Goal: Information Seeking & Learning: Learn about a topic

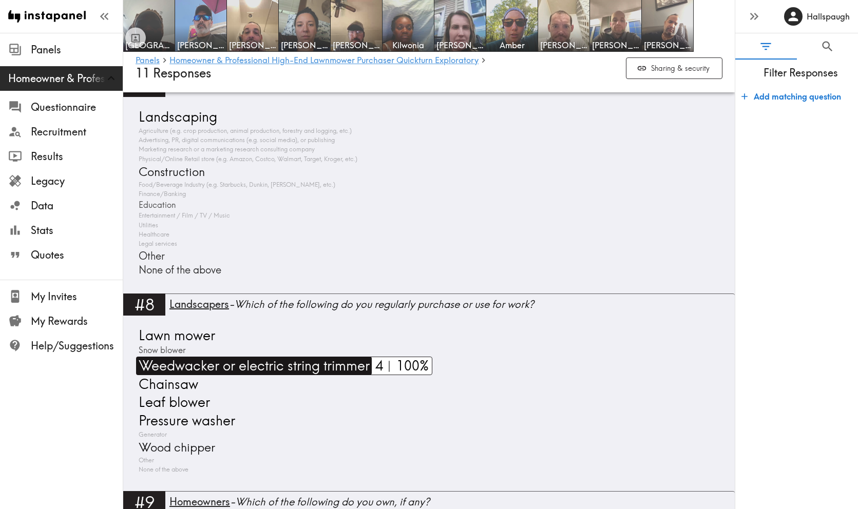
scroll to position [1542, 0]
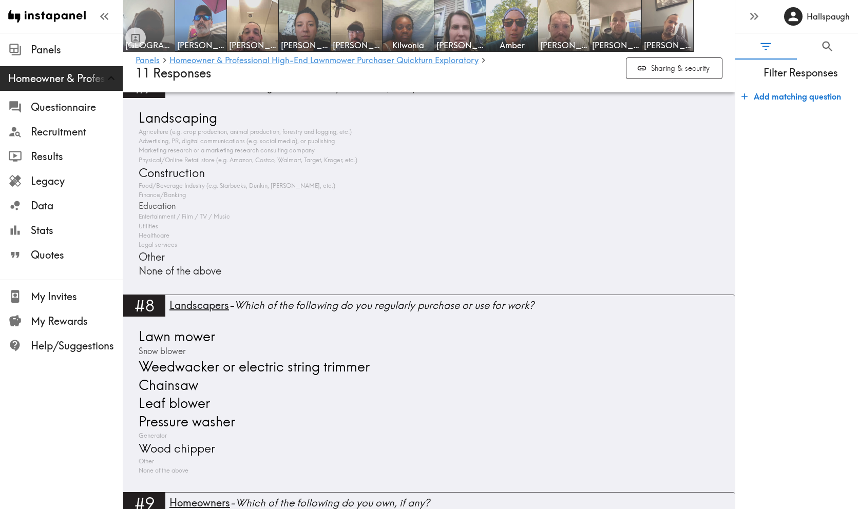
click at [152, 21] on img at bounding box center [149, 26] width 54 height 54
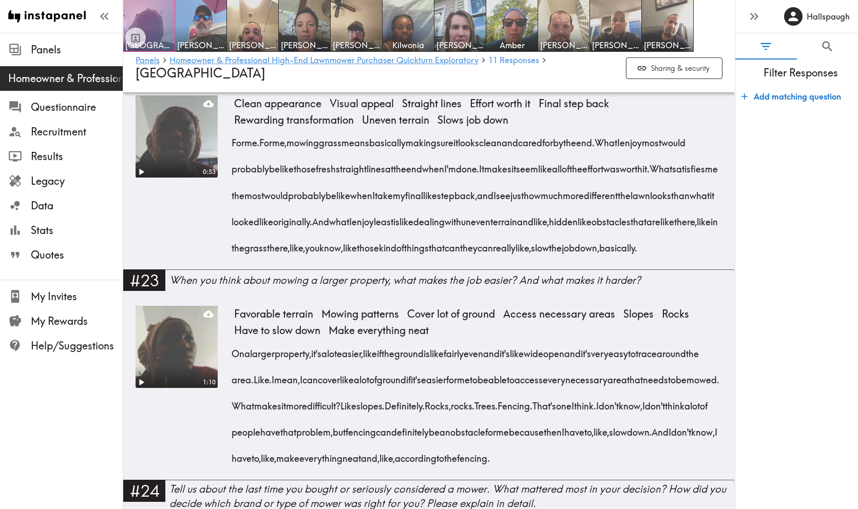
scroll to position [1638, 0]
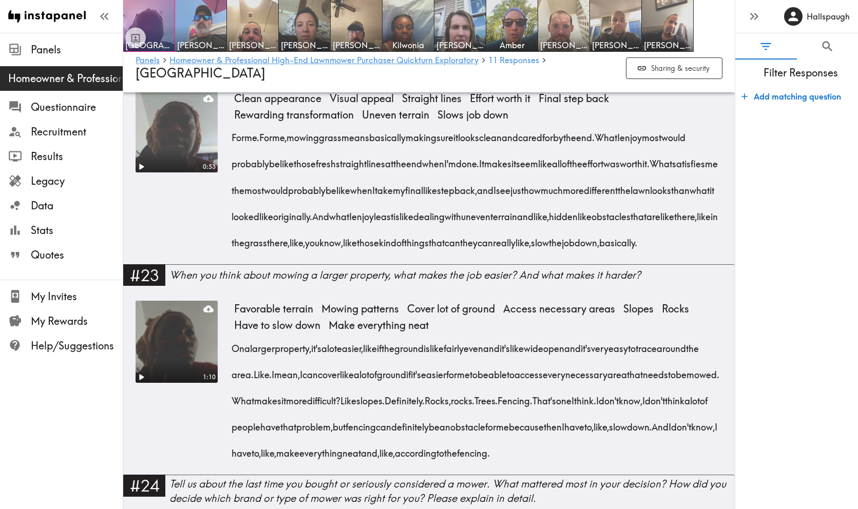
click at [181, 382] on video at bounding box center [176, 342] width 86 height 86
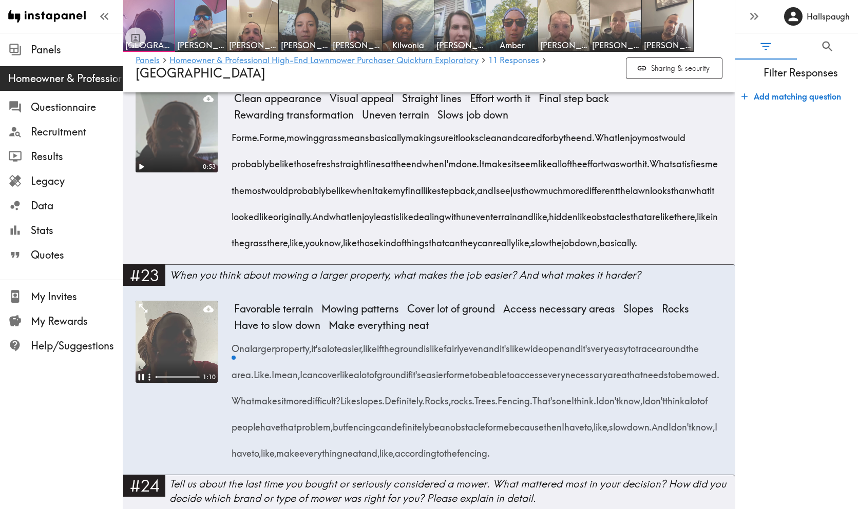
scroll to position [1667, 0]
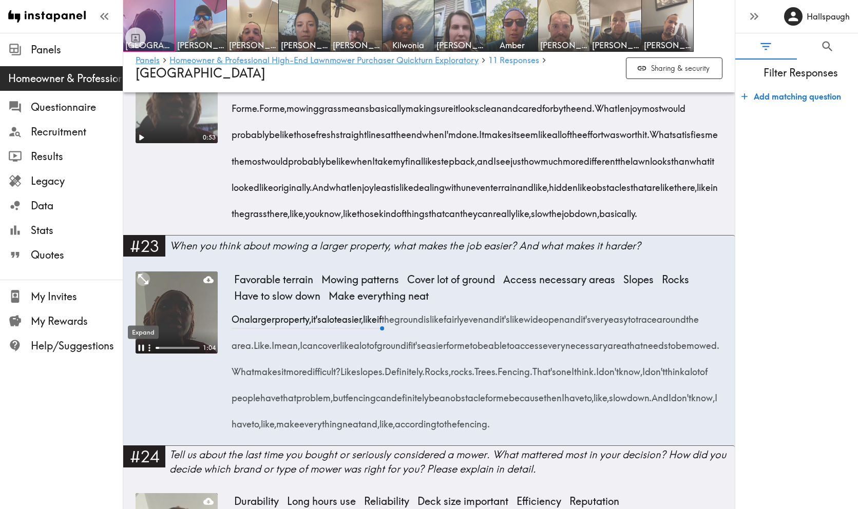
click at [143, 284] on icon "Expand" at bounding box center [143, 279] width 10 height 10
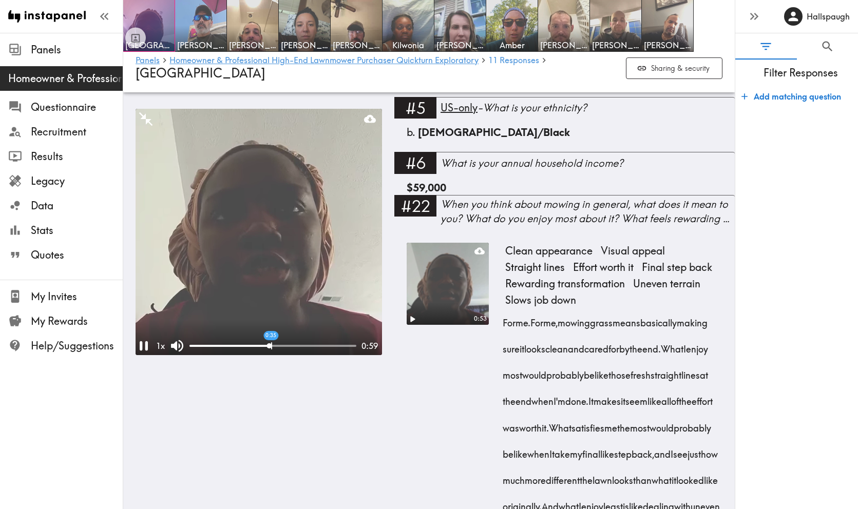
drag, startPoint x: 212, startPoint y: 345, endPoint x: 272, endPoint y: 341, distance: 60.2
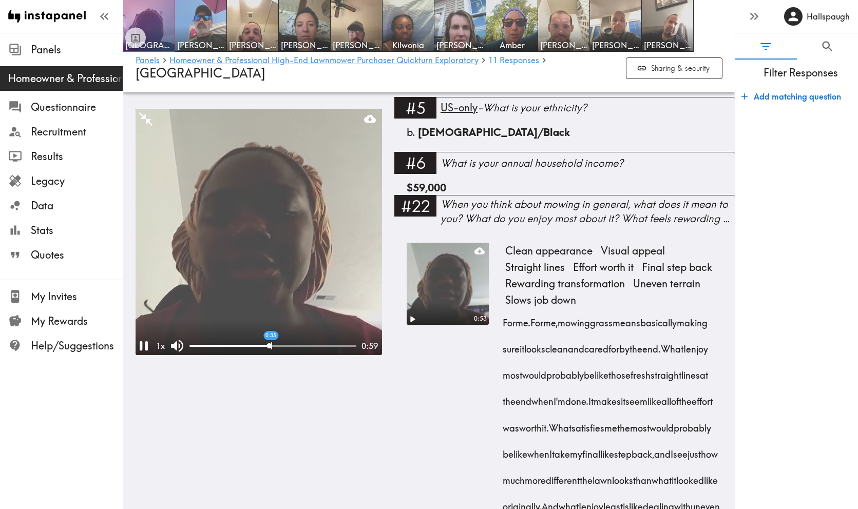
click at [273, 341] on div "0:35" at bounding box center [272, 346] width 167 height 10
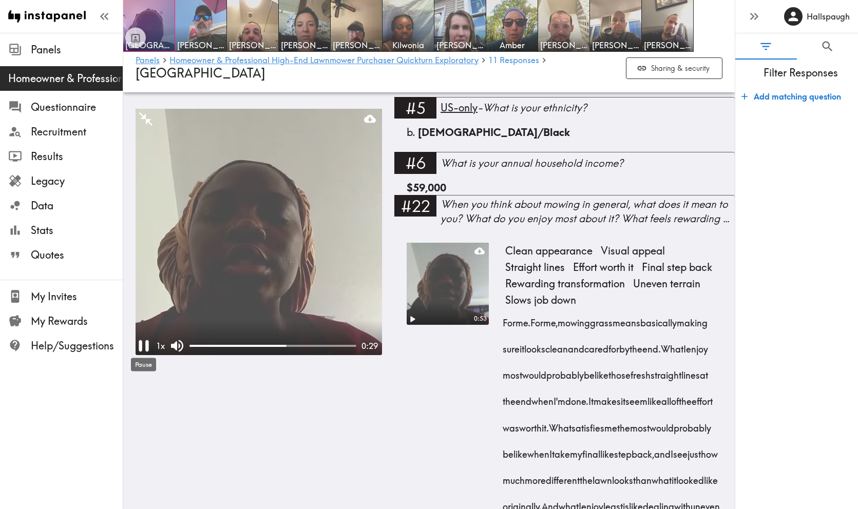
click at [143, 344] on icon "Pause" at bounding box center [144, 346] width 20 height 20
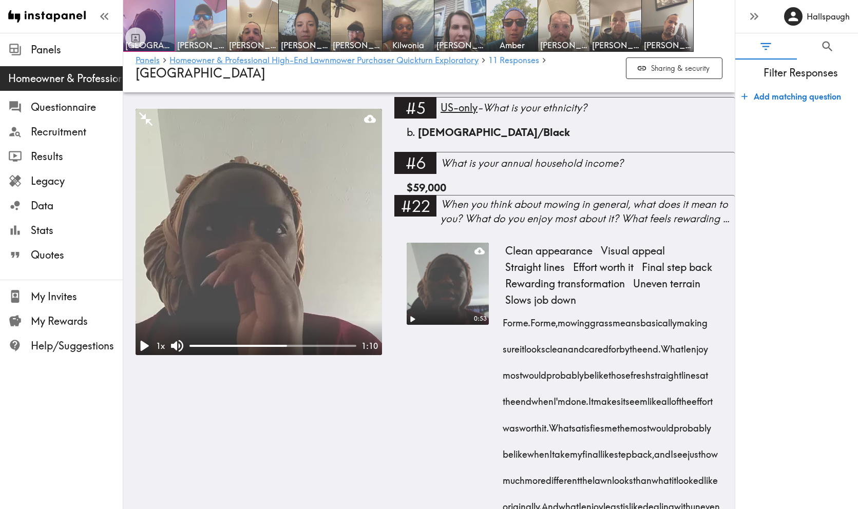
click at [197, 11] on img at bounding box center [201, 26] width 54 height 54
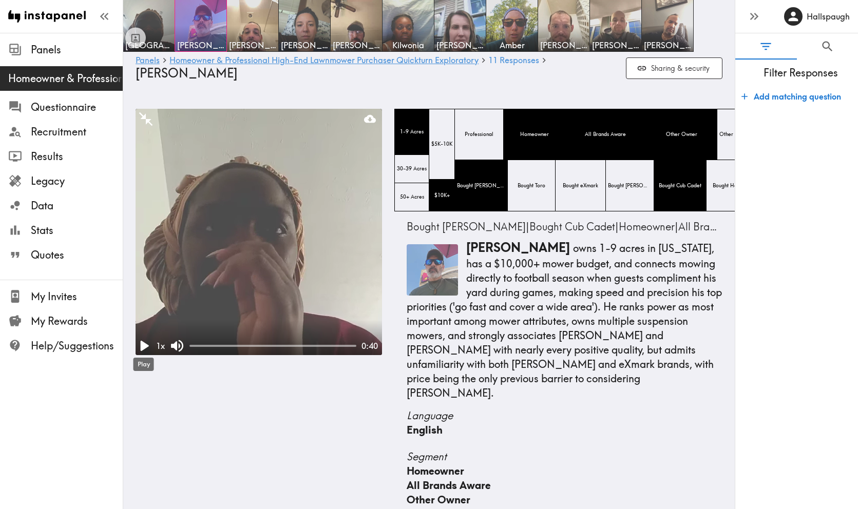
click at [147, 344] on icon "Play" at bounding box center [144, 346] width 20 height 20
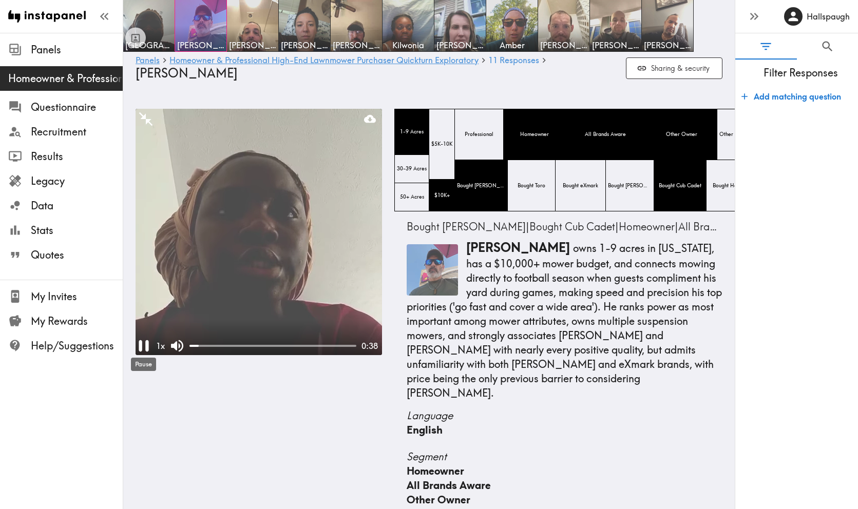
click at [141, 347] on icon "Pause" at bounding box center [144, 345] width 10 height 11
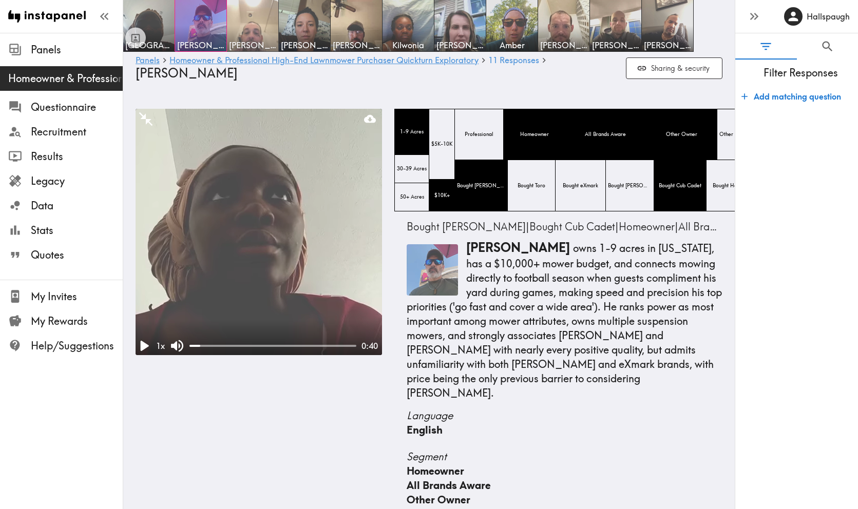
click at [251, 15] on img at bounding box center [253, 26] width 54 height 54
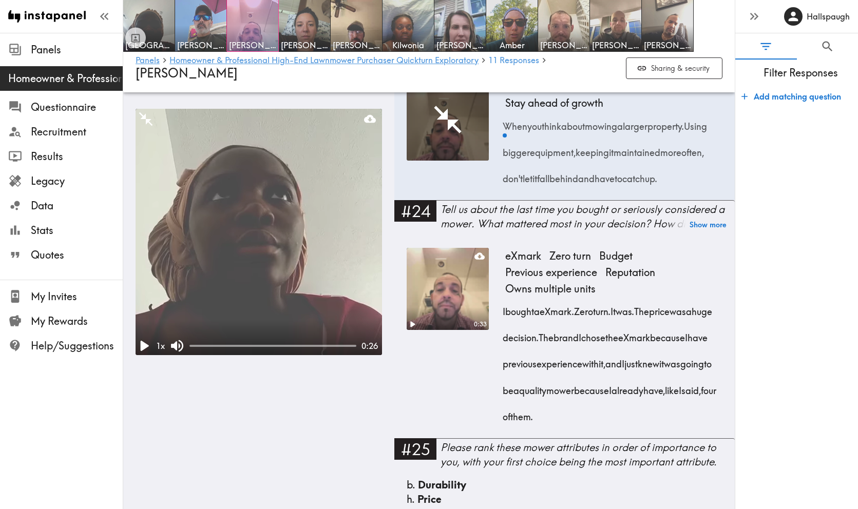
scroll to position [2522, 0]
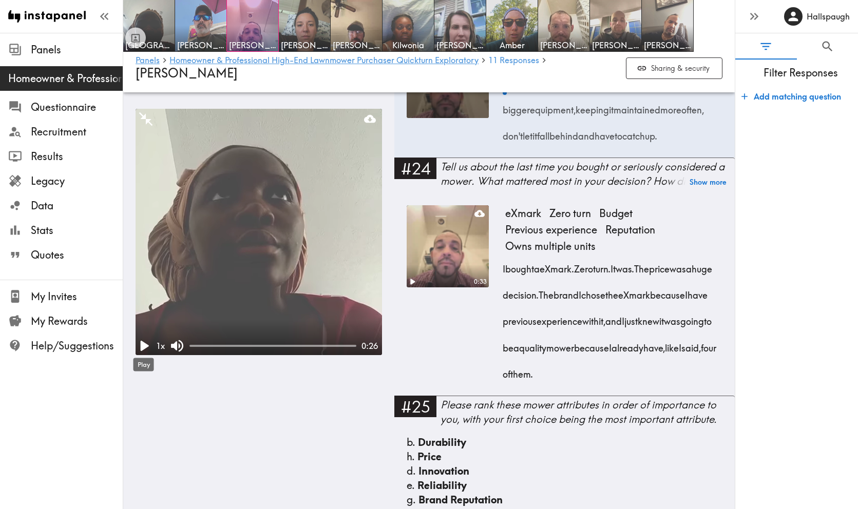
click at [142, 347] on icon "Play" at bounding box center [145, 346] width 8 height 10
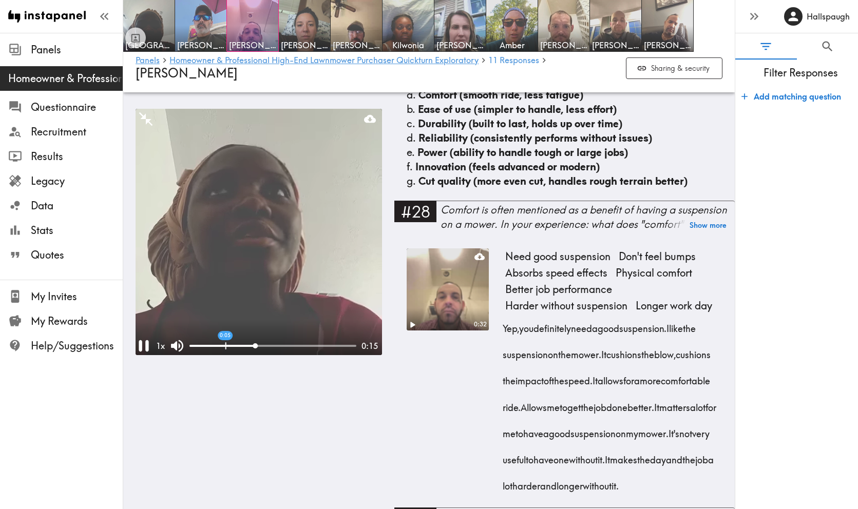
scroll to position [3235, 0]
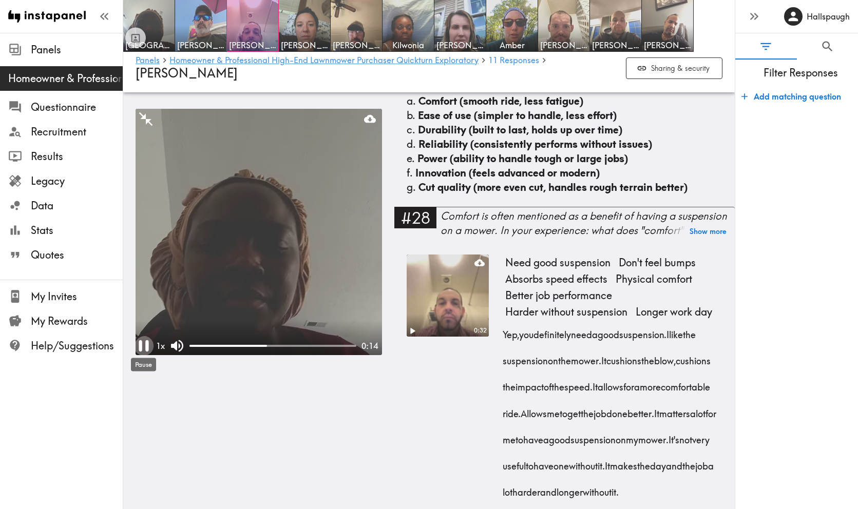
click at [139, 344] on icon "Pause" at bounding box center [144, 345] width 10 height 11
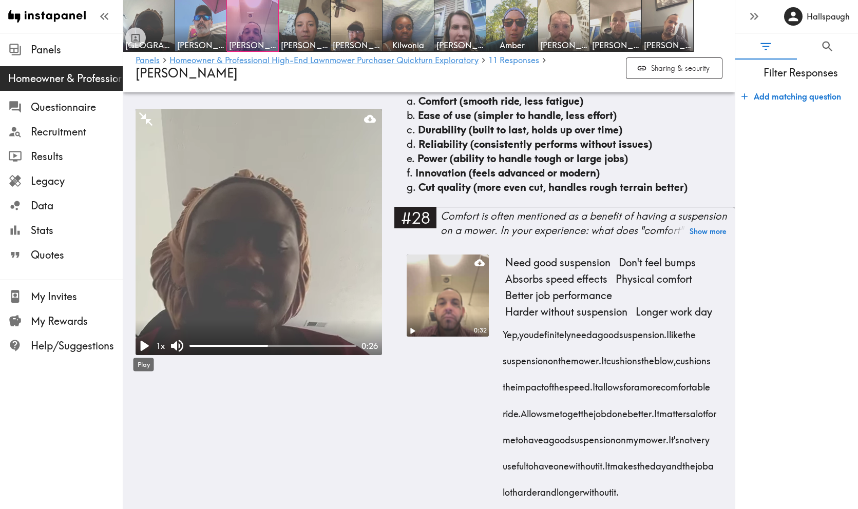
click at [143, 342] on icon "Play" at bounding box center [145, 346] width 8 height 10
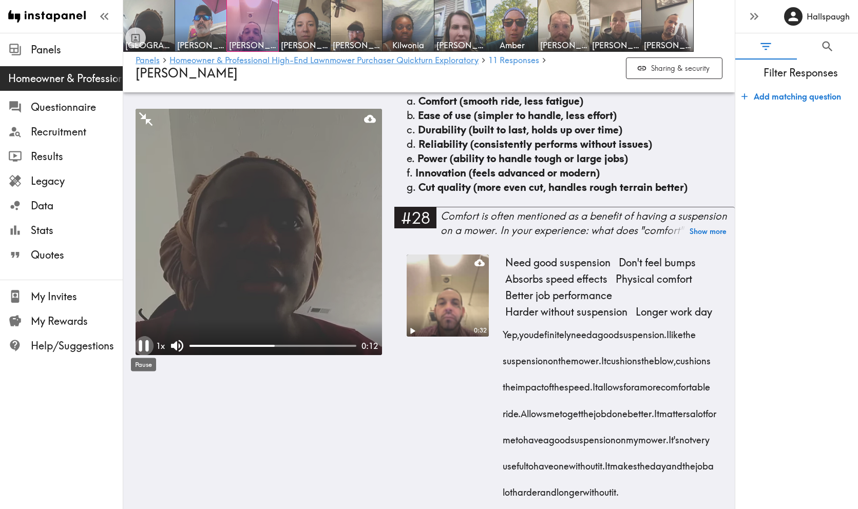
click at [144, 343] on icon "Pause" at bounding box center [144, 346] width 20 height 20
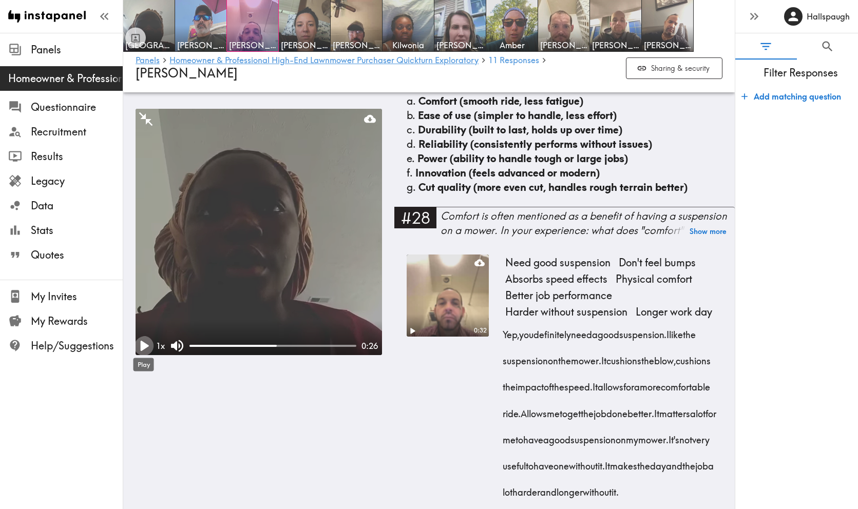
click at [144, 343] on icon "Play" at bounding box center [145, 346] width 8 height 10
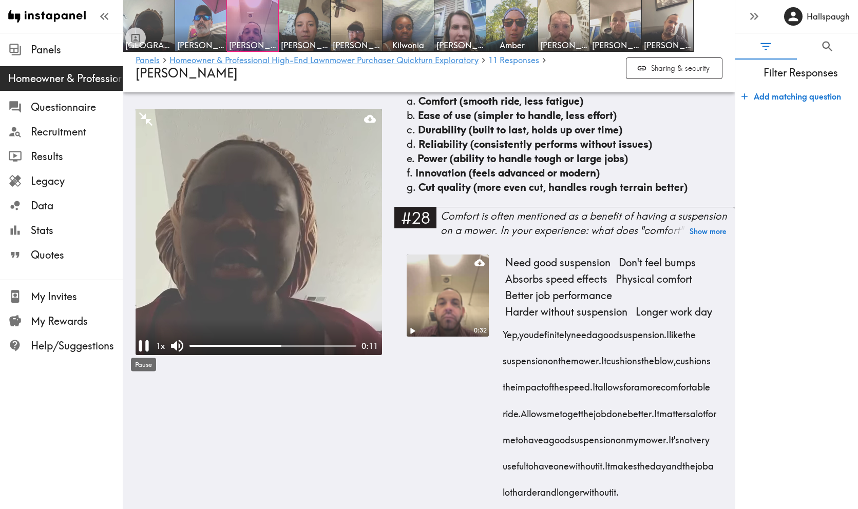
click at [144, 343] on icon "Pause" at bounding box center [144, 346] width 20 height 20
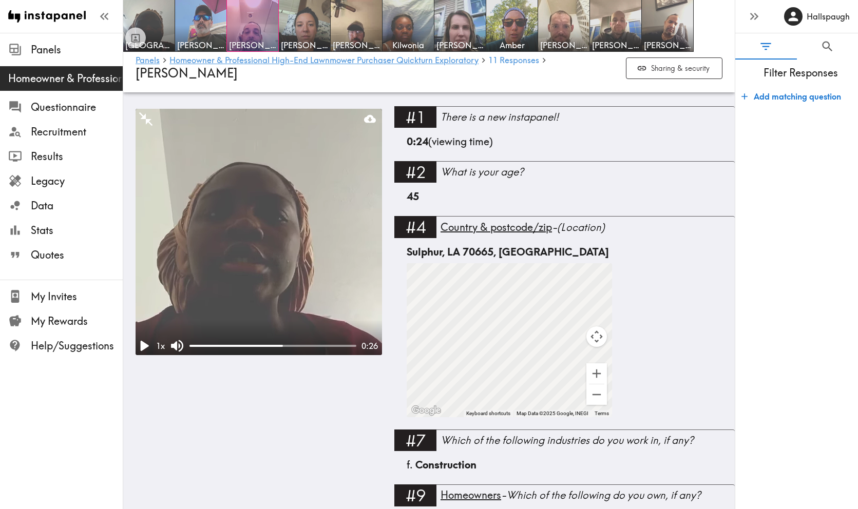
scroll to position [0, 0]
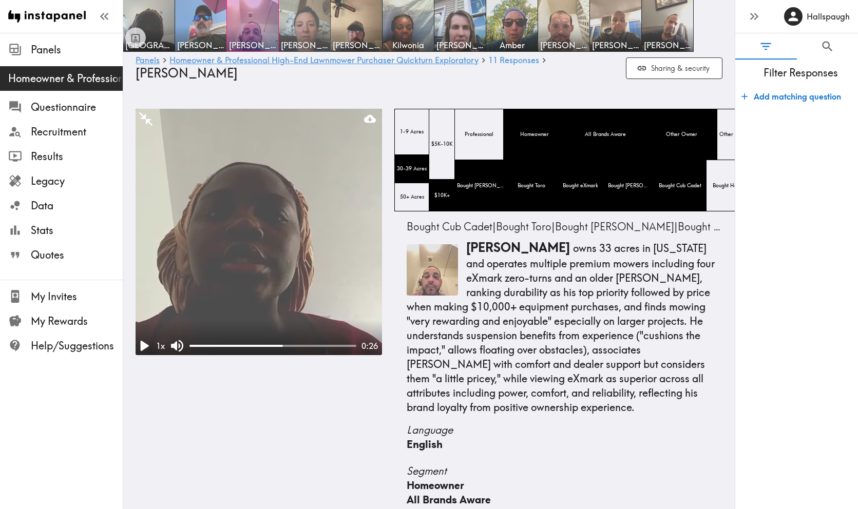
click at [307, 33] on img at bounding box center [305, 26] width 54 height 54
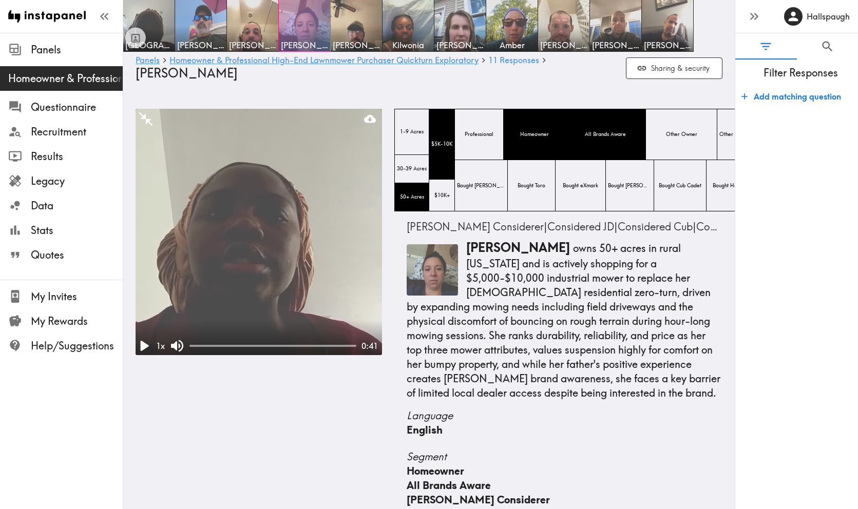
scroll to position [10, 0]
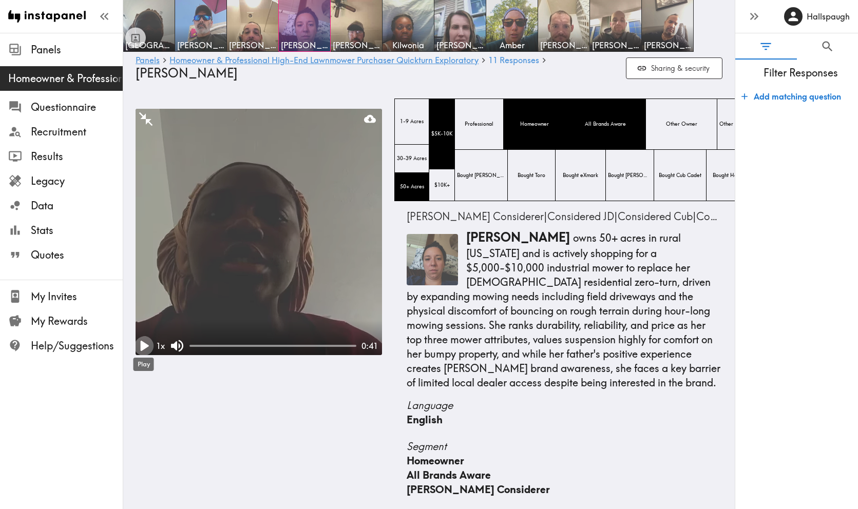
click at [145, 346] on icon "Play" at bounding box center [145, 346] width 8 height 10
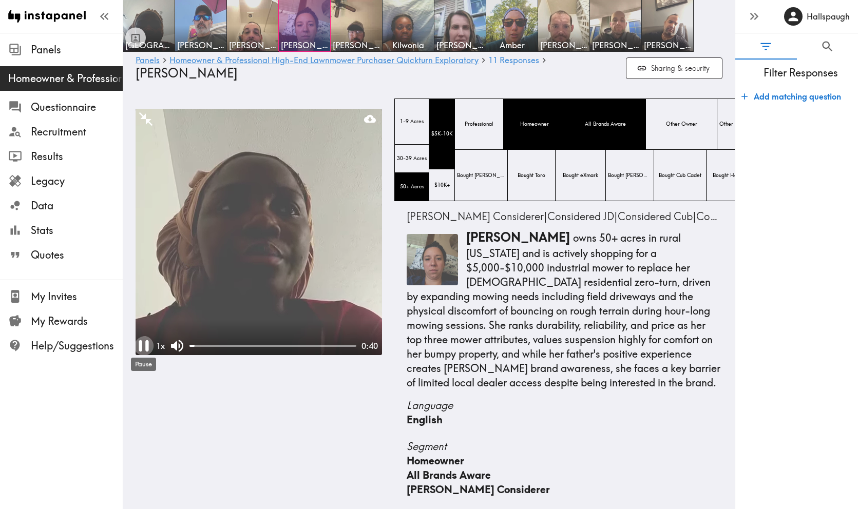
click at [142, 348] on icon "Pause" at bounding box center [144, 346] width 20 height 20
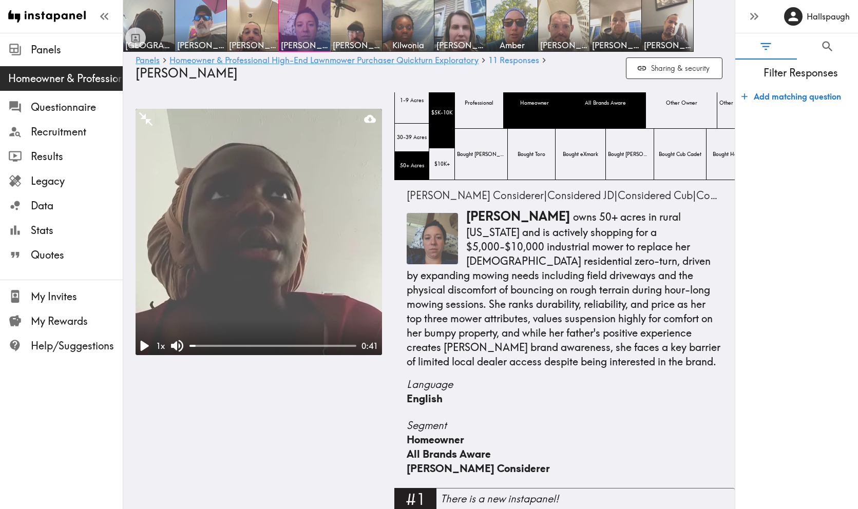
scroll to position [0, 0]
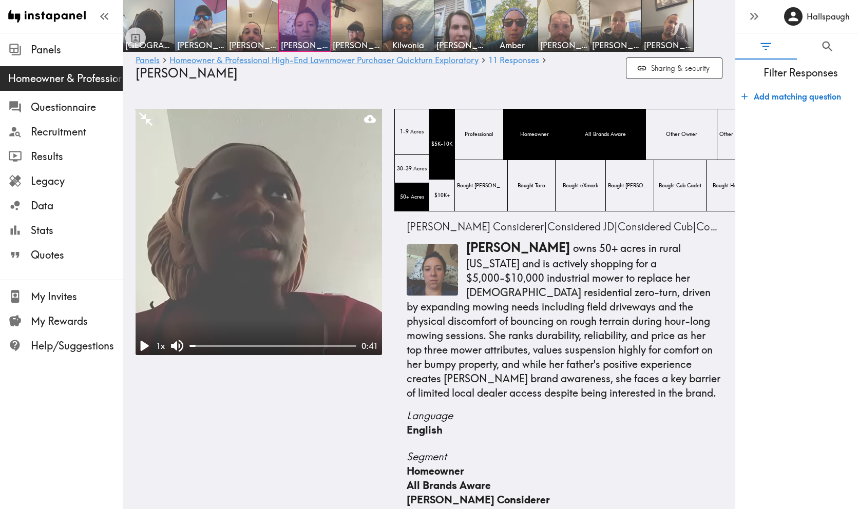
click at [355, 23] on img at bounding box center [356, 26] width 54 height 54
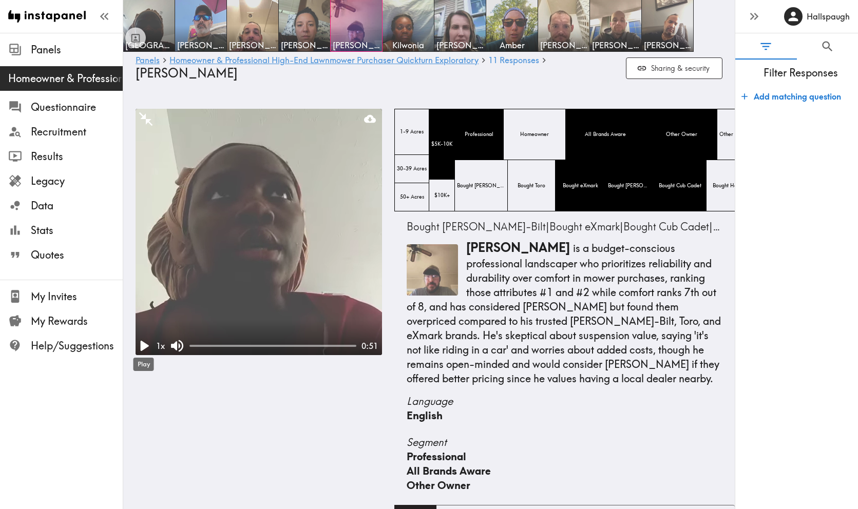
click at [144, 347] on icon "Play" at bounding box center [145, 346] width 8 height 10
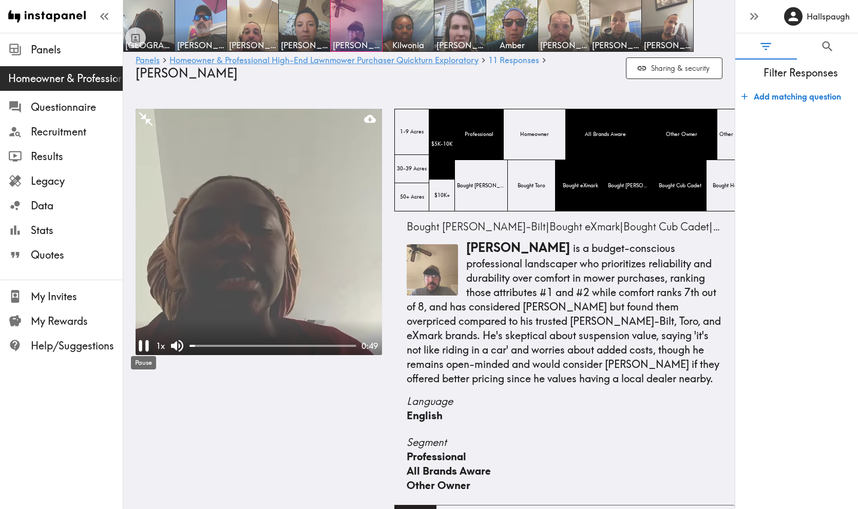
click at [141, 349] on div "Pause" at bounding box center [143, 360] width 27 height 22
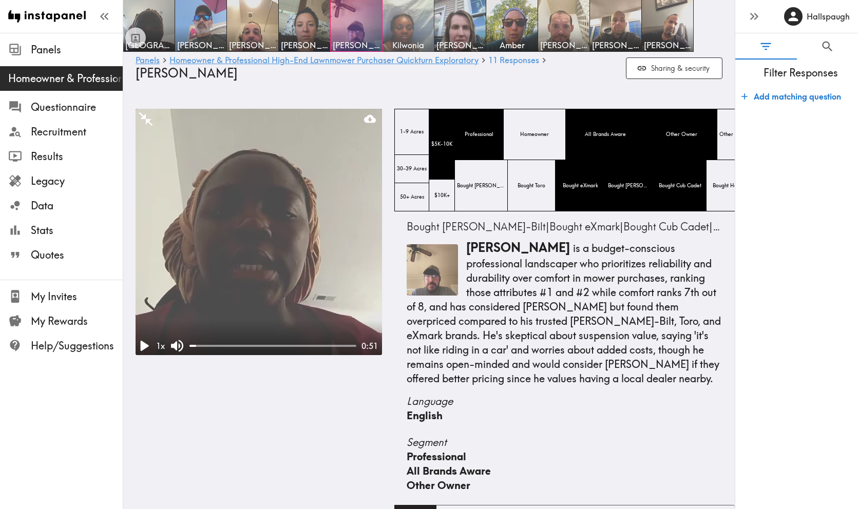
click at [409, 34] on img at bounding box center [408, 26] width 54 height 54
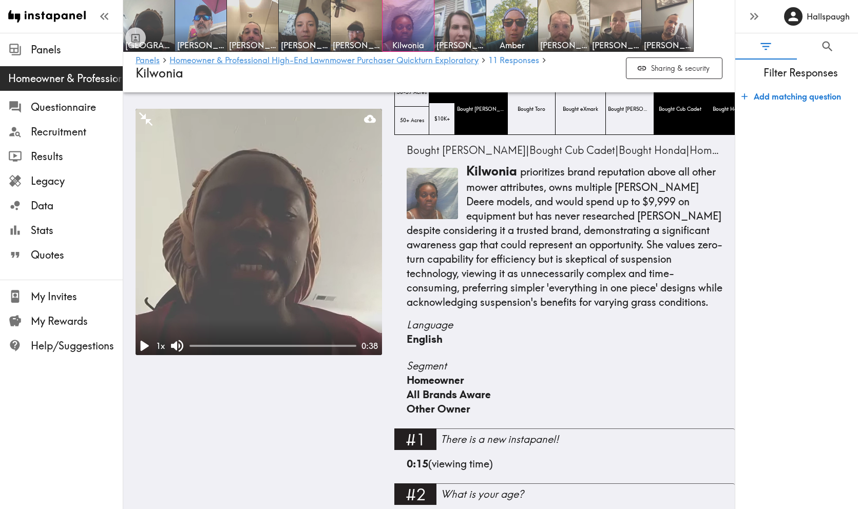
scroll to position [70, 0]
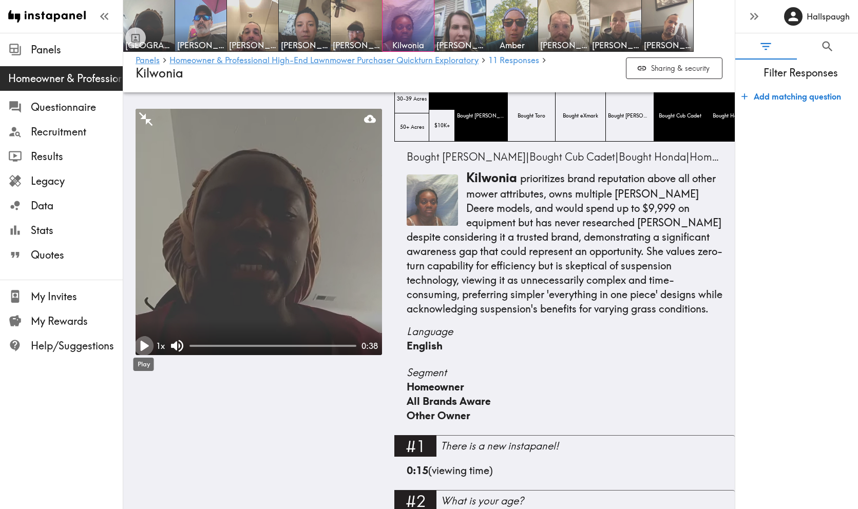
click at [142, 345] on icon "Play" at bounding box center [145, 346] width 8 height 10
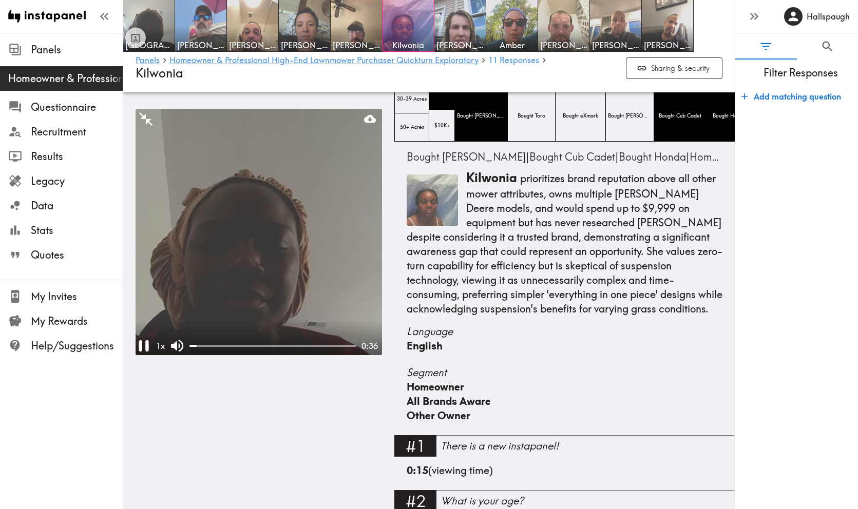
click at [170, 308] on video at bounding box center [258, 232] width 246 height 246
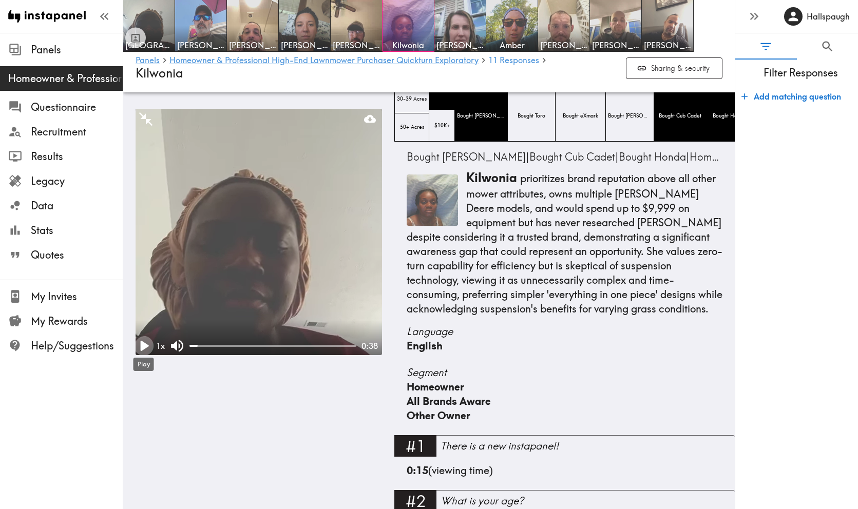
click at [143, 343] on icon "Play" at bounding box center [145, 346] width 8 height 10
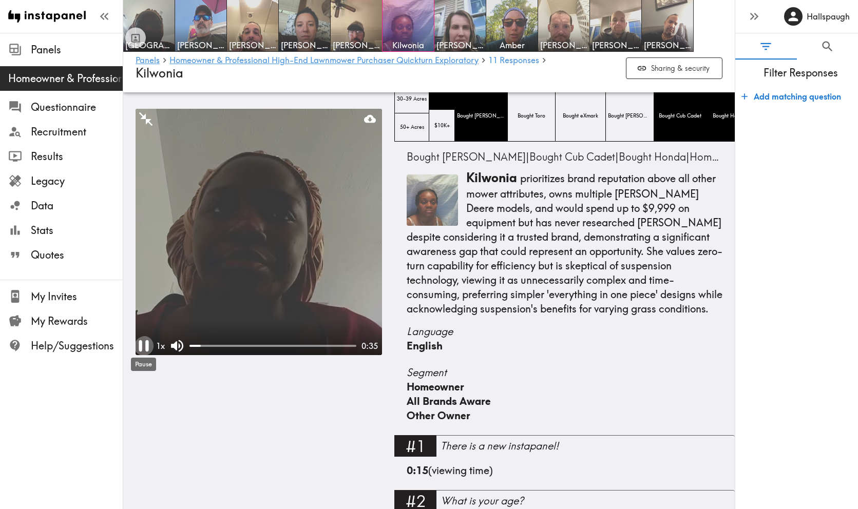
click at [143, 343] on icon "Pause" at bounding box center [144, 346] width 20 height 20
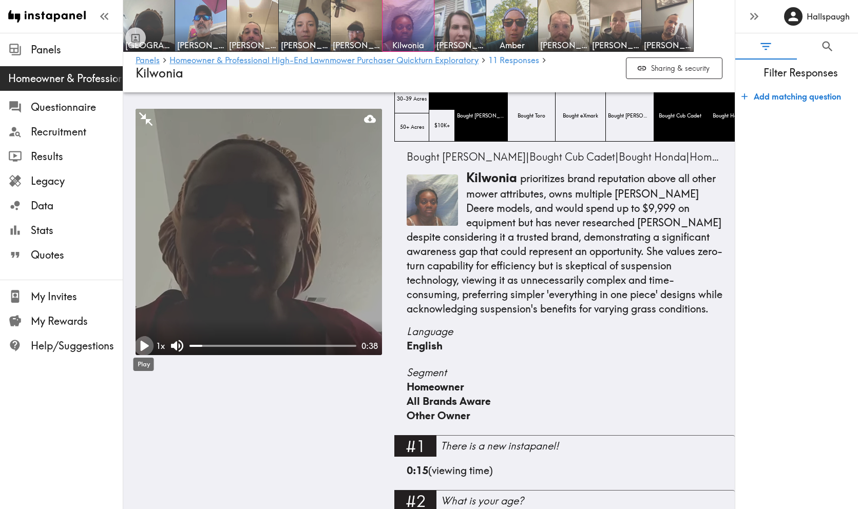
click at [143, 343] on icon "Play" at bounding box center [145, 346] width 8 height 10
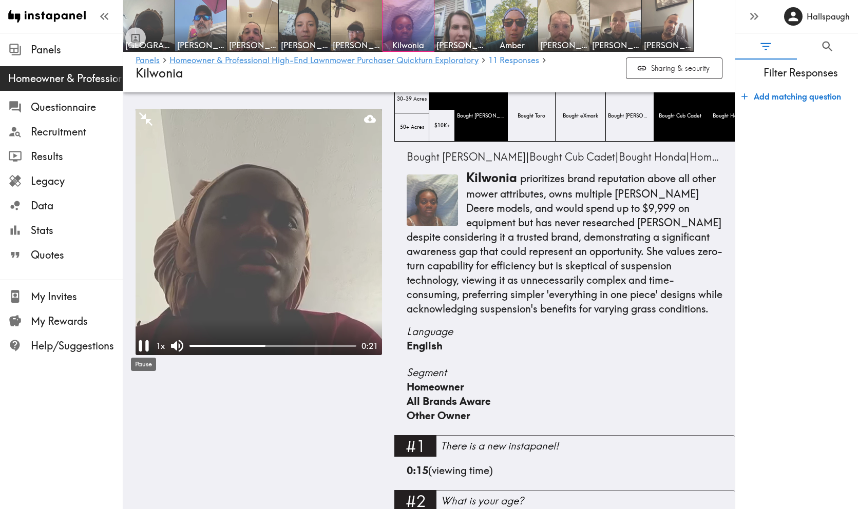
click at [143, 343] on icon "Pause" at bounding box center [144, 346] width 20 height 20
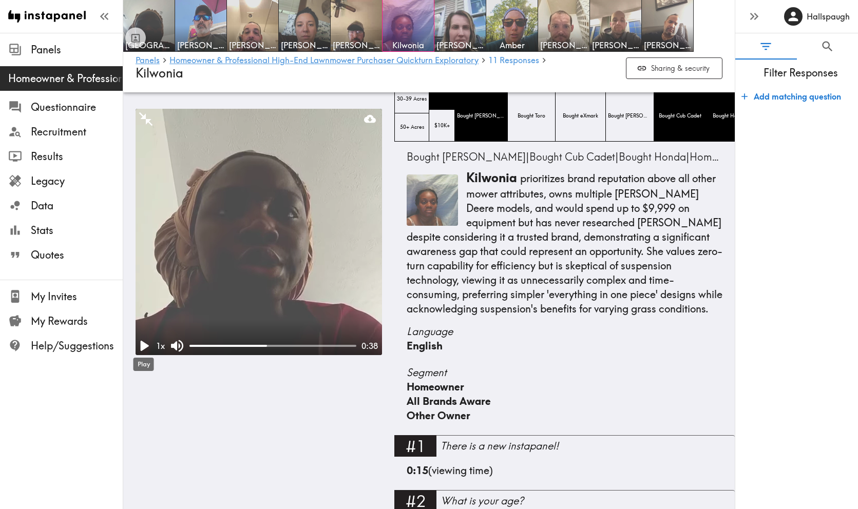
click at [143, 343] on icon "Play" at bounding box center [145, 346] width 8 height 10
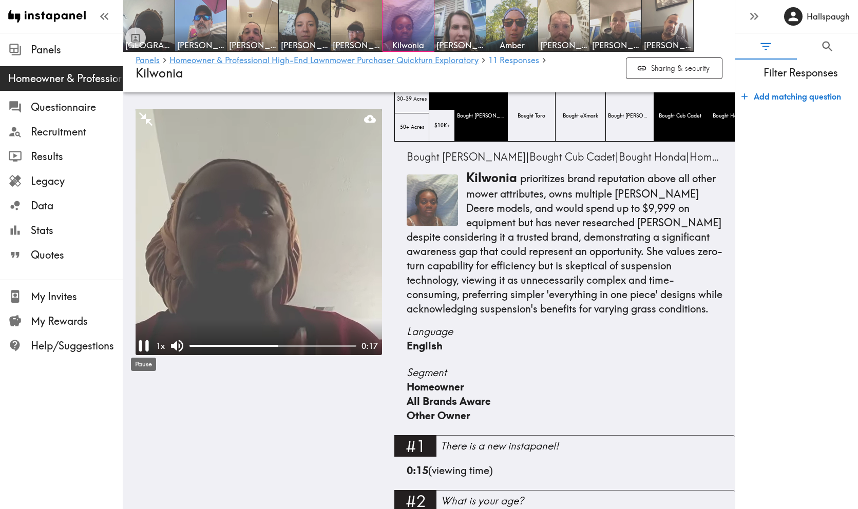
click at [143, 343] on icon "Pause" at bounding box center [144, 346] width 20 height 20
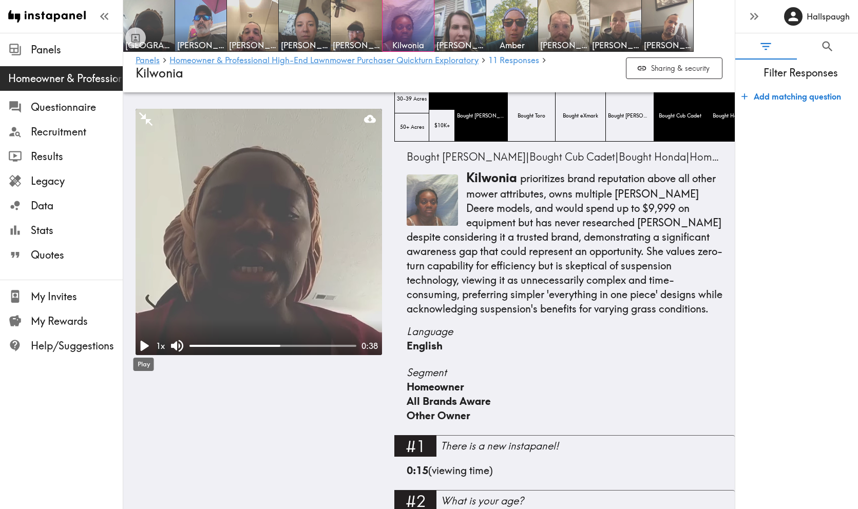
click at [143, 343] on icon "Play" at bounding box center [145, 346] width 8 height 10
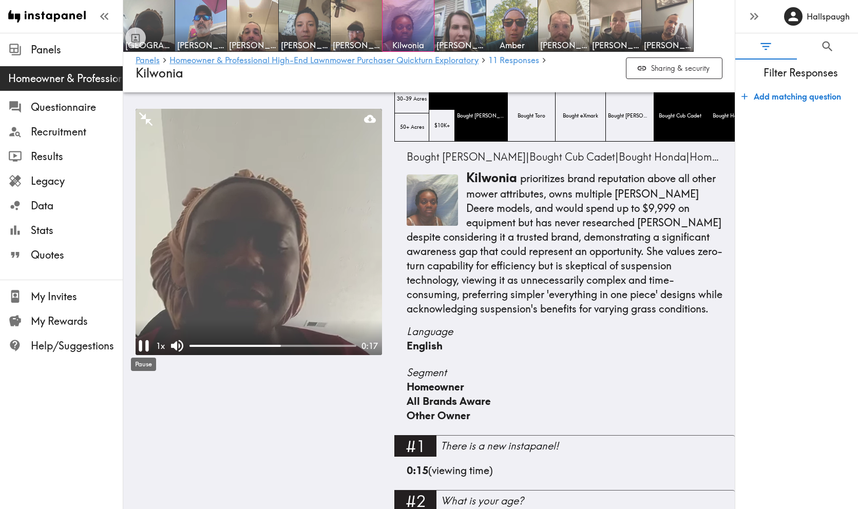
click at [143, 343] on icon "Pause" at bounding box center [144, 346] width 20 height 20
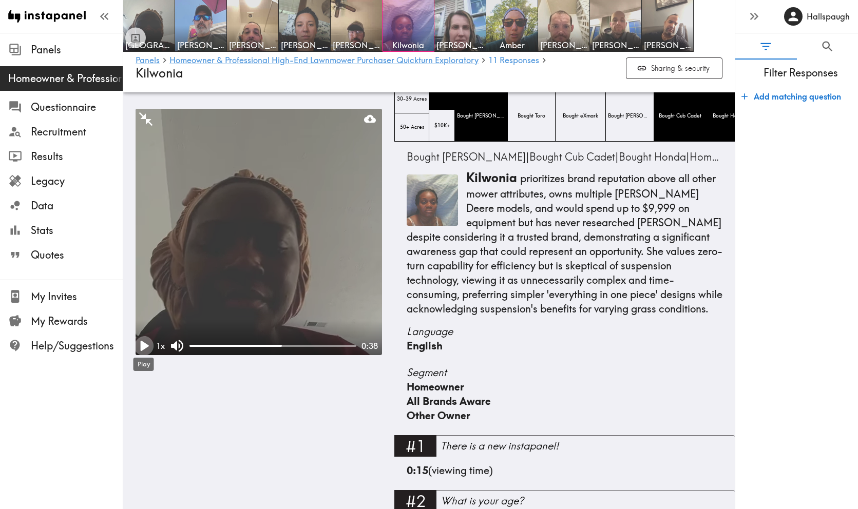
click at [143, 343] on icon "Play" at bounding box center [145, 346] width 8 height 10
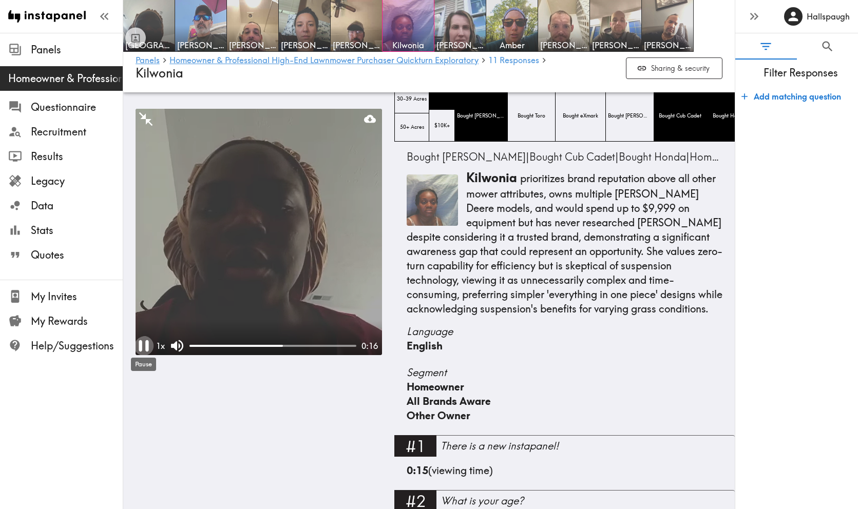
click at [143, 343] on icon "Pause" at bounding box center [144, 346] width 20 height 20
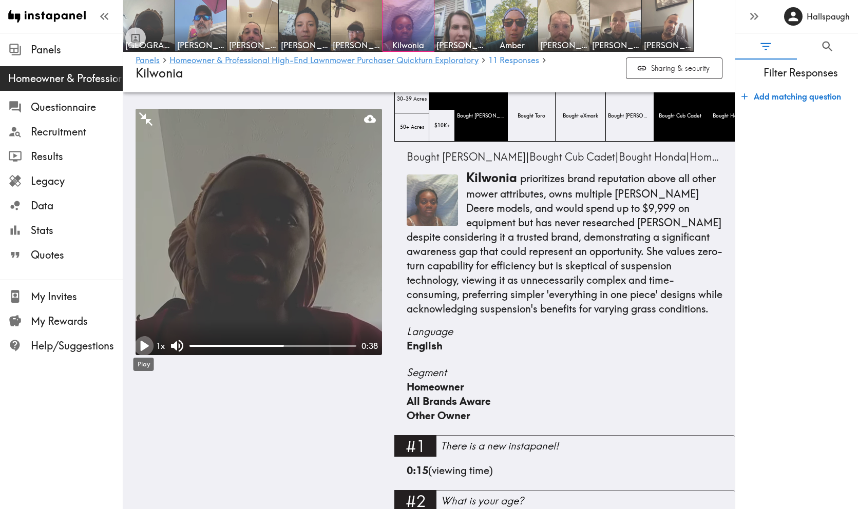
click at [143, 343] on icon "Play" at bounding box center [145, 346] width 8 height 10
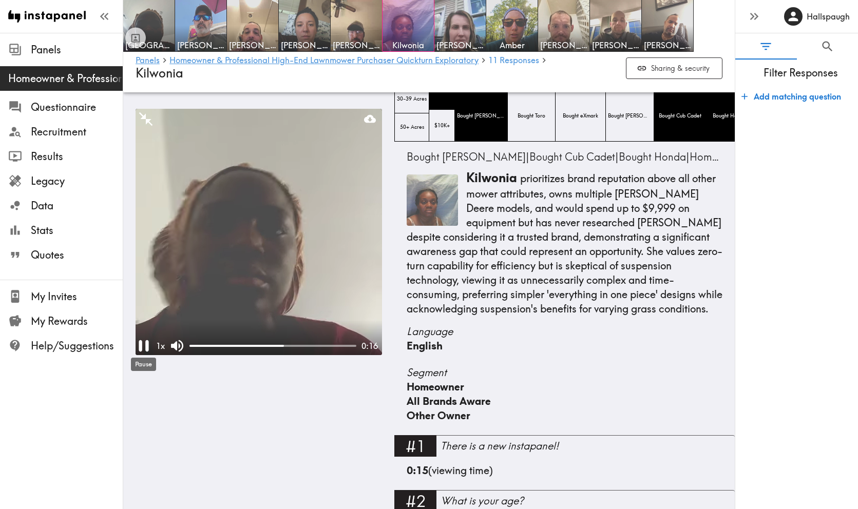
click at [143, 343] on icon "Pause" at bounding box center [144, 346] width 20 height 20
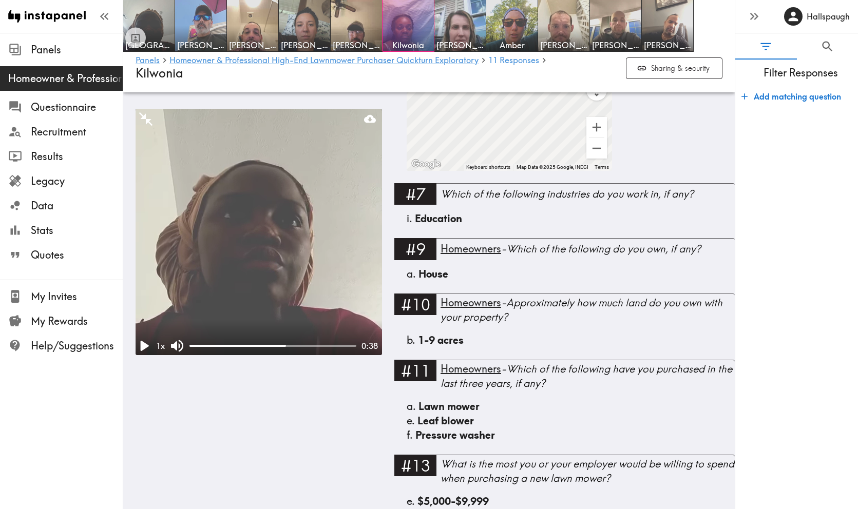
scroll to position [651, 0]
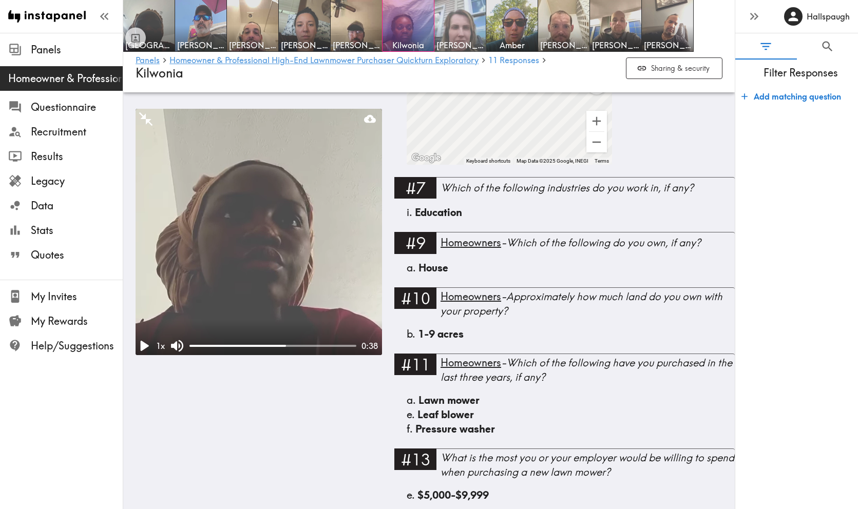
click at [459, 25] on img at bounding box center [460, 26] width 54 height 54
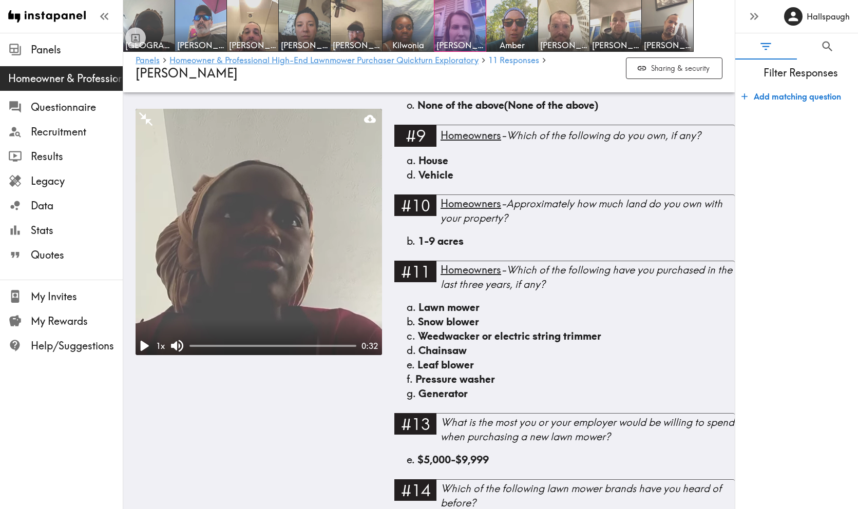
scroll to position [771, 0]
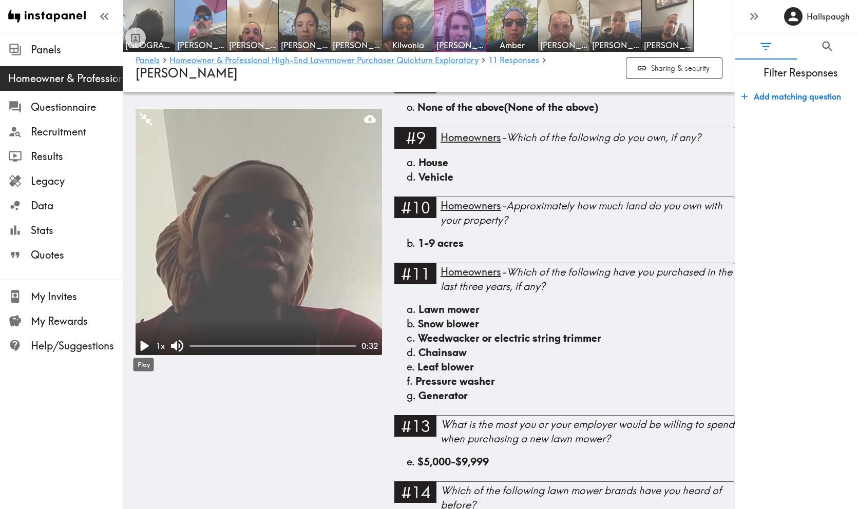
click at [142, 344] on icon "Play" at bounding box center [145, 346] width 8 height 10
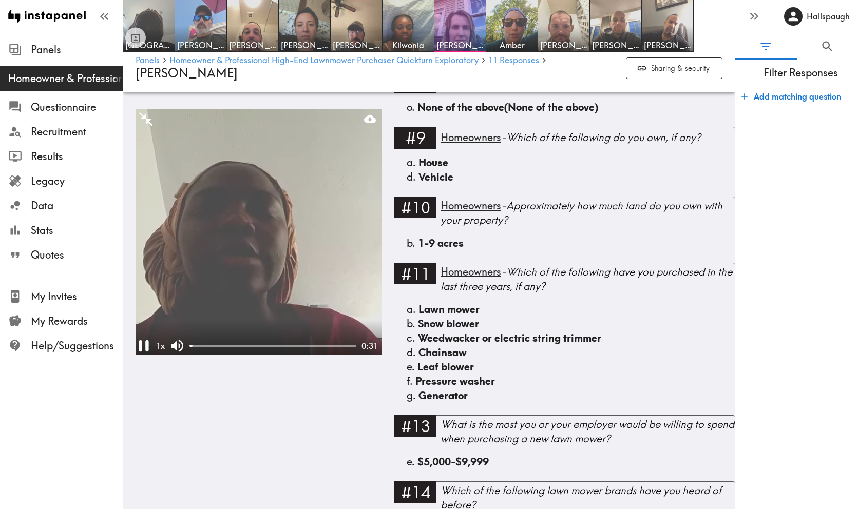
click at [162, 290] on video at bounding box center [258, 232] width 246 height 246
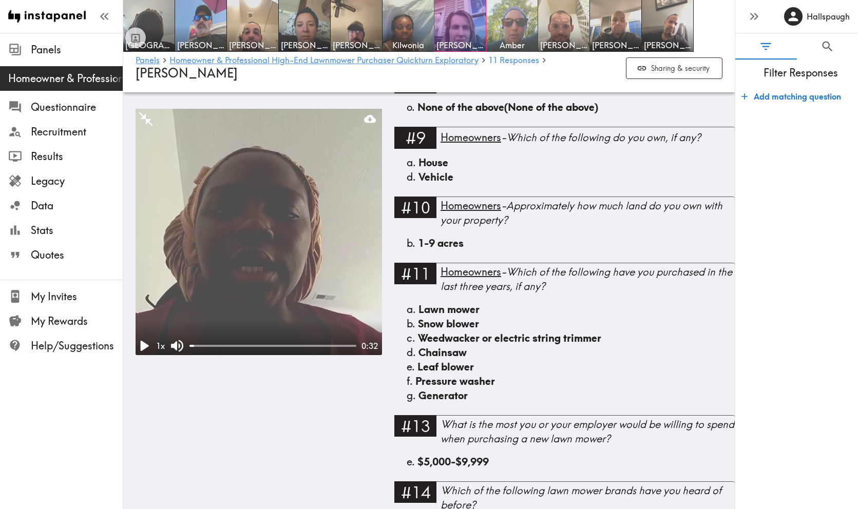
click at [517, 26] on img at bounding box center [512, 26] width 54 height 54
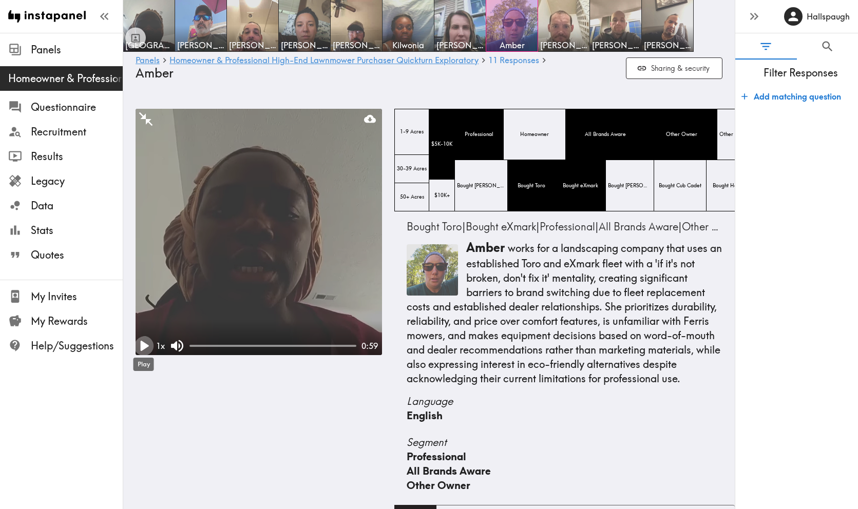
click at [140, 346] on icon "Play" at bounding box center [144, 346] width 20 height 20
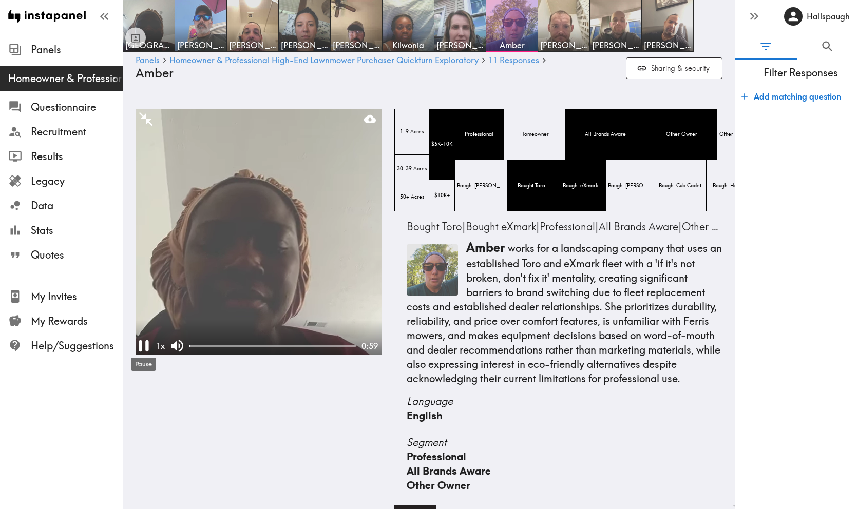
click at [141, 346] on icon "Pause" at bounding box center [144, 345] width 10 height 11
click at [563, 29] on img at bounding box center [564, 26] width 54 height 54
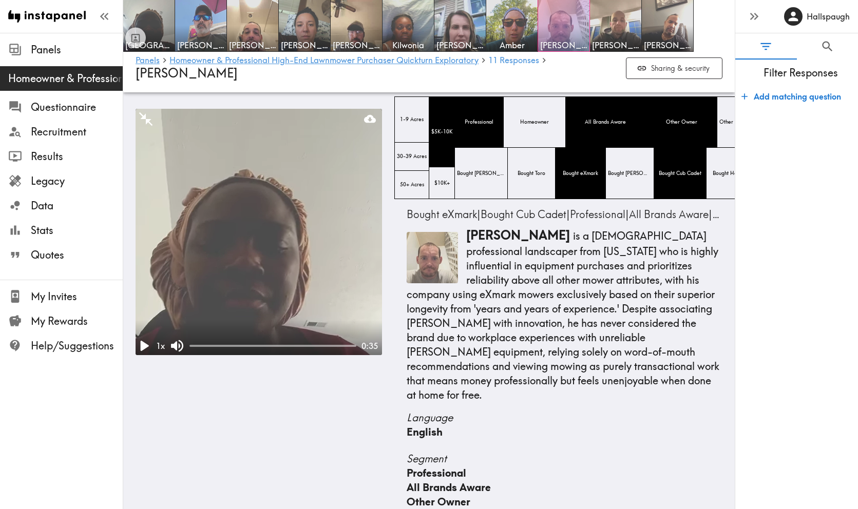
scroll to position [20, 0]
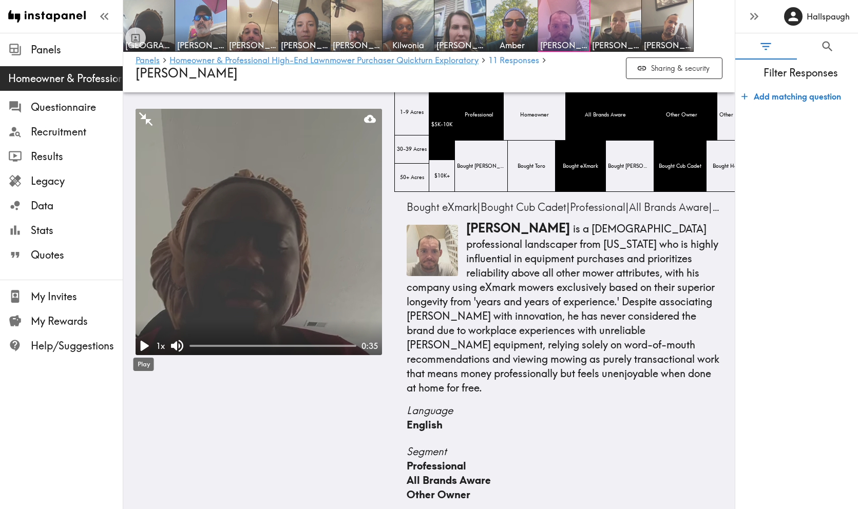
click at [139, 351] on div "Play" at bounding box center [143, 362] width 23 height 22
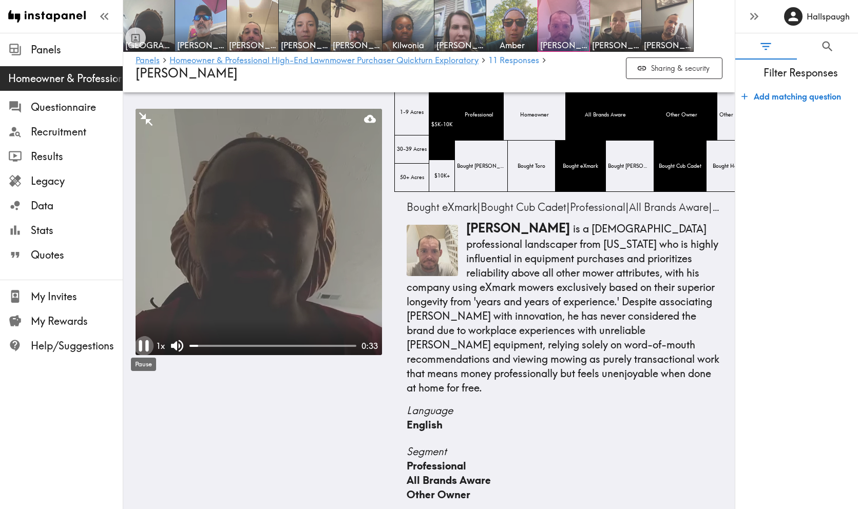
click at [144, 343] on icon "Pause" at bounding box center [144, 346] width 20 height 20
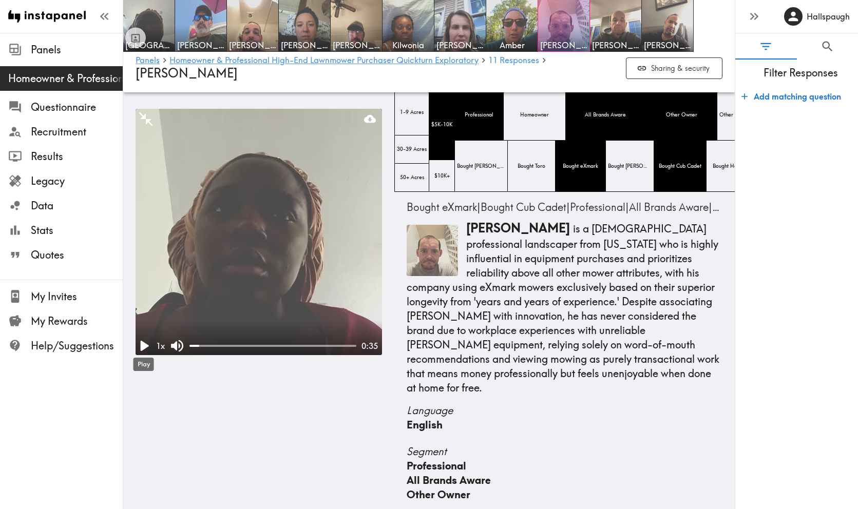
click at [144, 343] on icon "Play" at bounding box center [145, 346] width 8 height 10
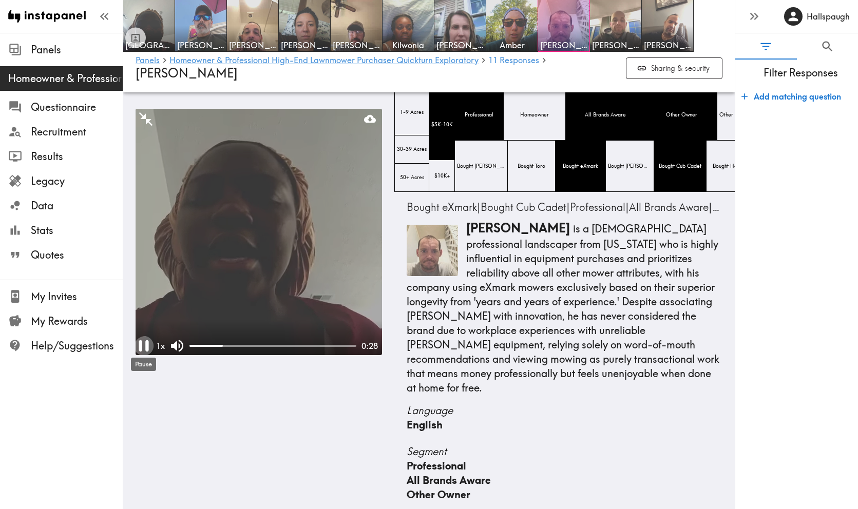
click at [141, 345] on icon "Pause" at bounding box center [144, 345] width 10 height 11
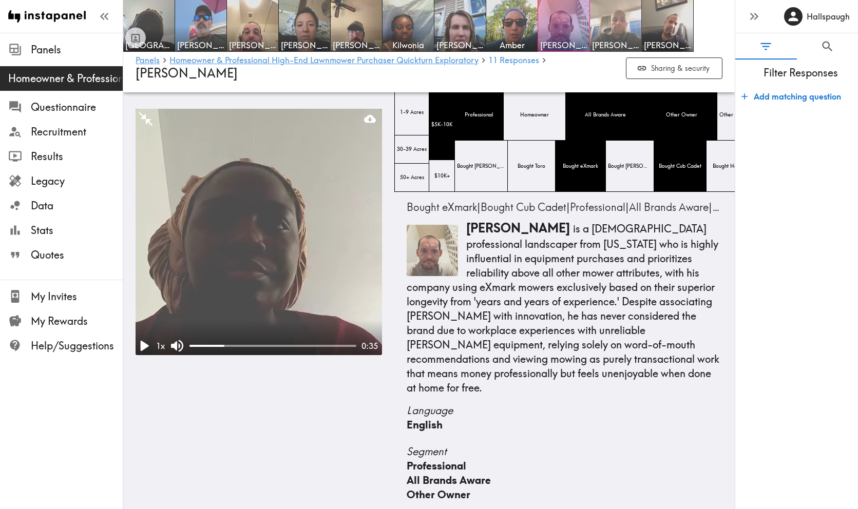
click at [609, 27] on img at bounding box center [616, 26] width 54 height 54
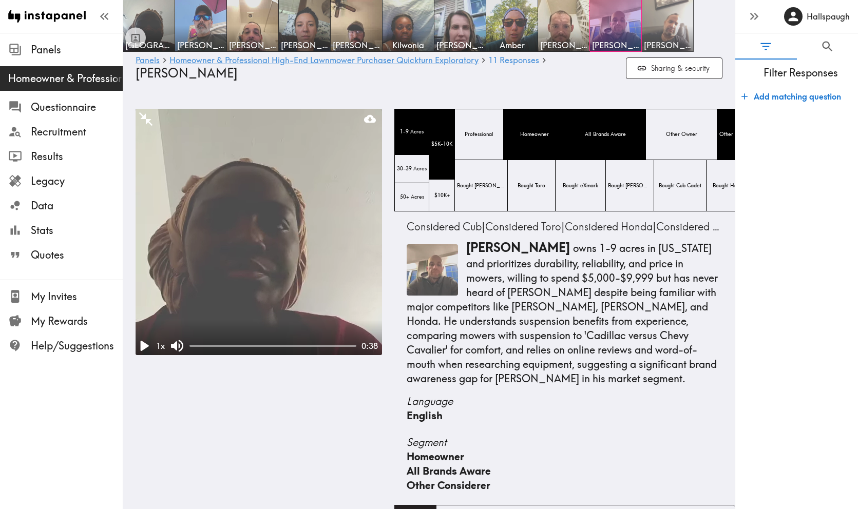
click at [662, 32] on img at bounding box center [667, 26] width 54 height 54
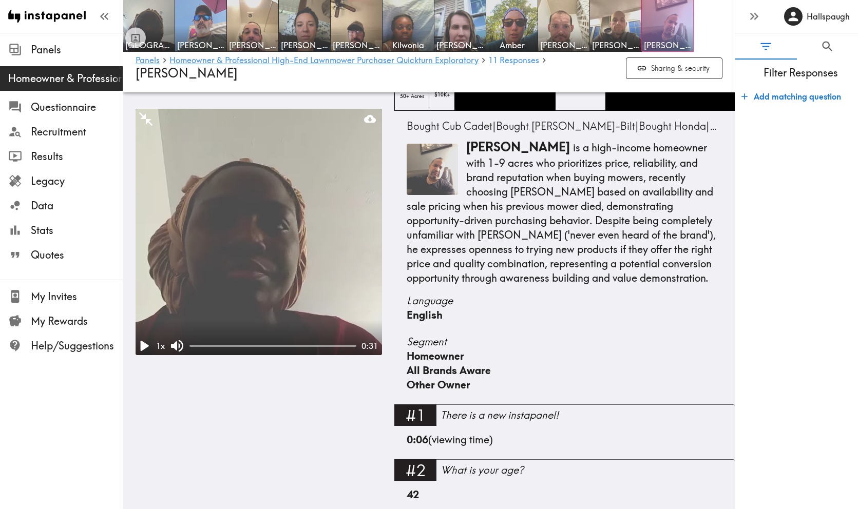
scroll to position [105, 0]
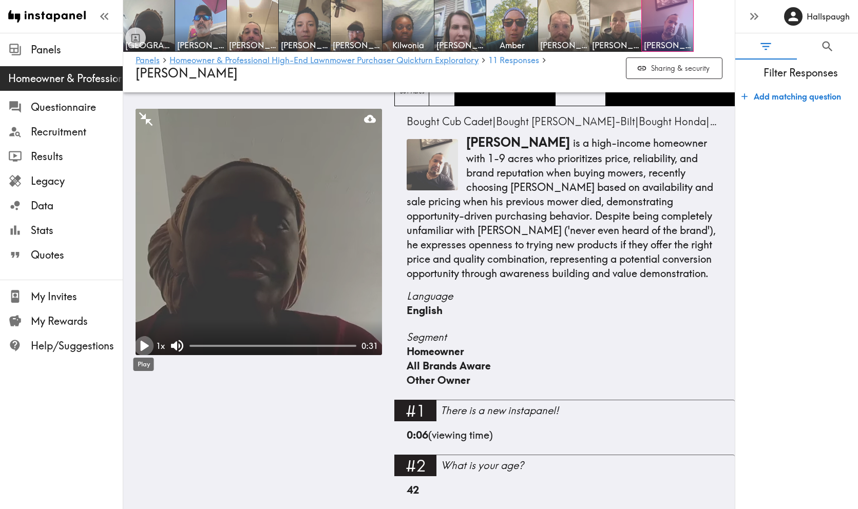
click at [143, 341] on icon "Play" at bounding box center [144, 346] width 20 height 20
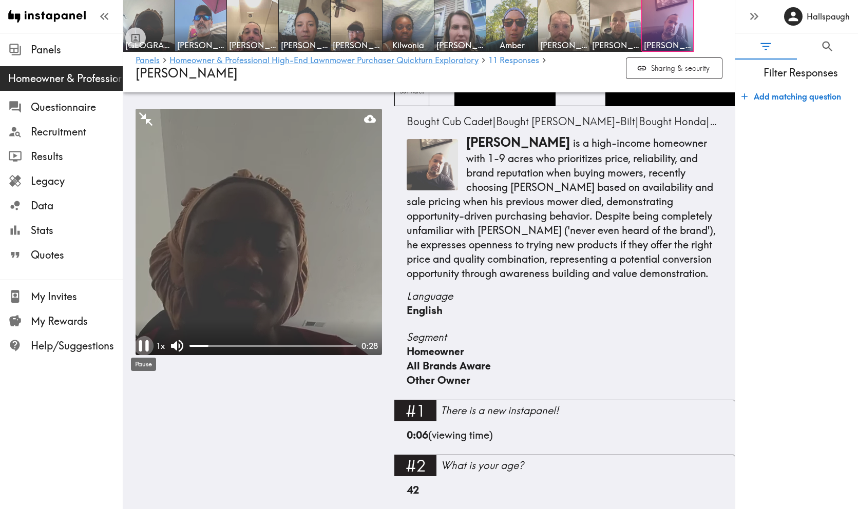
click at [141, 346] on icon "Pause" at bounding box center [144, 345] width 10 height 11
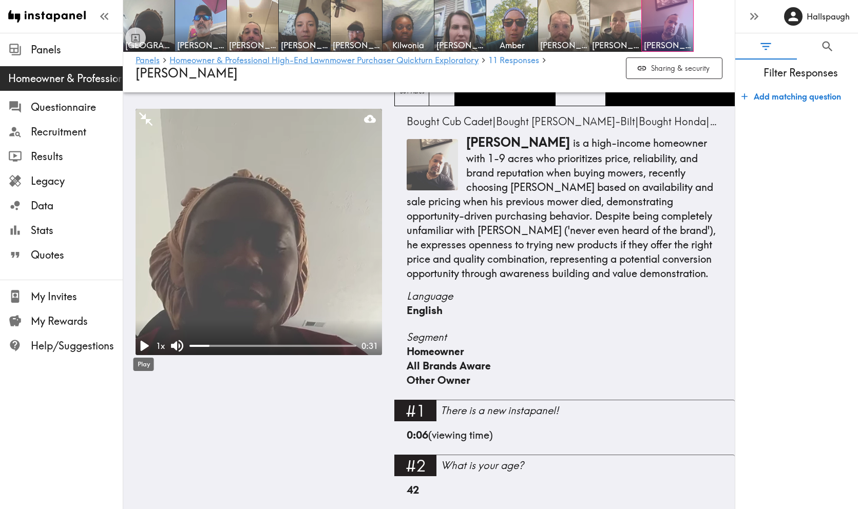
click at [141, 346] on icon "Play" at bounding box center [145, 346] width 8 height 10
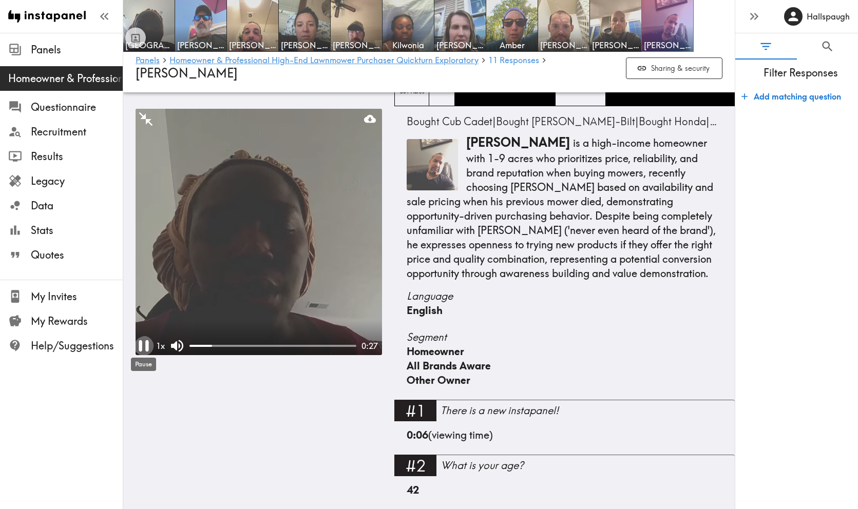
click at [141, 346] on icon "Pause" at bounding box center [144, 345] width 10 height 11
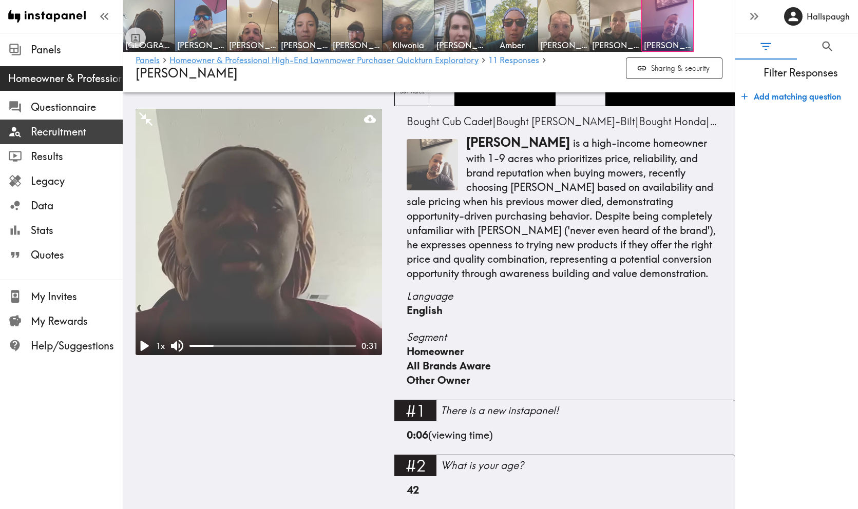
click at [54, 134] on span "Recruitment" at bounding box center [77, 132] width 92 height 14
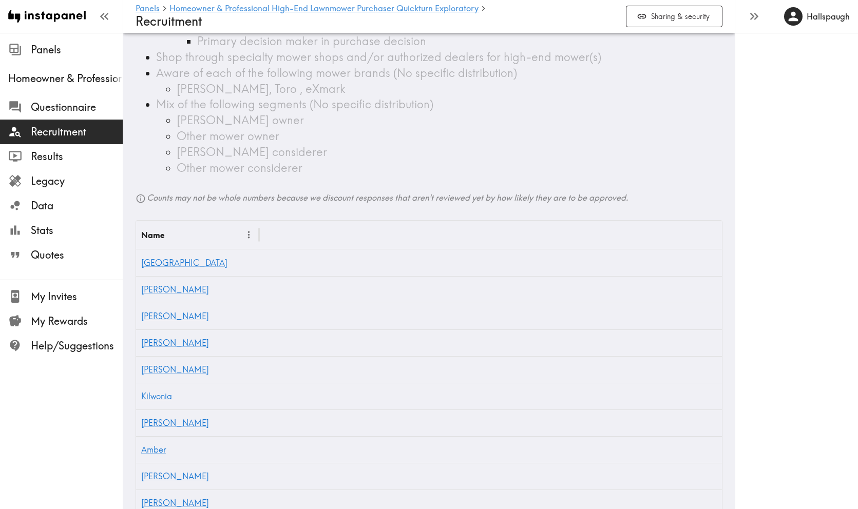
scroll to position [255, 0]
drag, startPoint x: 158, startPoint y: 72, endPoint x: 304, endPoint y: 79, distance: 147.0
click at [304, 79] on div "Aware of each of the following mower brands (No specific distribution) [PERSON_…" at bounding box center [439, 80] width 566 height 32
click at [304, 80] on div "[PERSON_NAME], Toro , eXmark" at bounding box center [450, 88] width 546 height 16
click at [349, 85] on div "[PERSON_NAME], Toro , eXmark" at bounding box center [450, 88] width 546 height 16
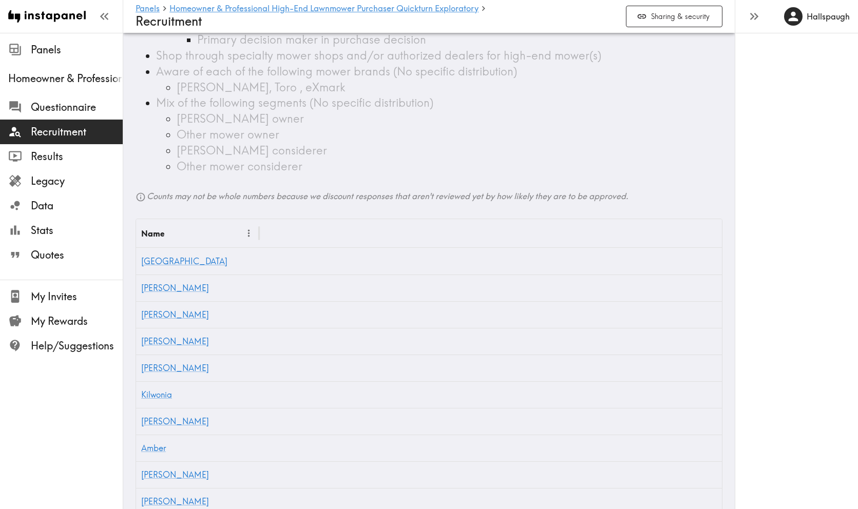
drag, startPoint x: 340, startPoint y: 89, endPoint x: 152, endPoint y: 72, distance: 189.1
click at [152, 72] on ul "[DEMOGRAPHIC_DATA] Mix of genders (No specific distribution) Broad geographic d…" at bounding box center [428, 8] width 587 height 332
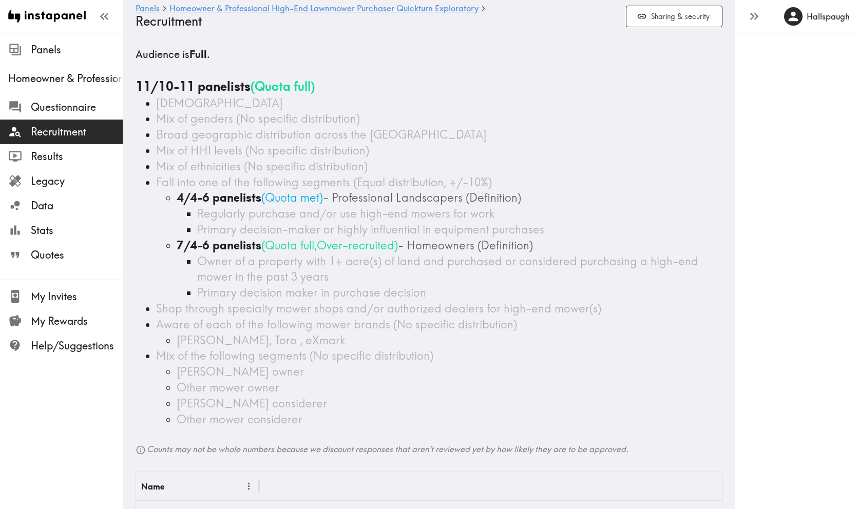
scroll to position [0, 0]
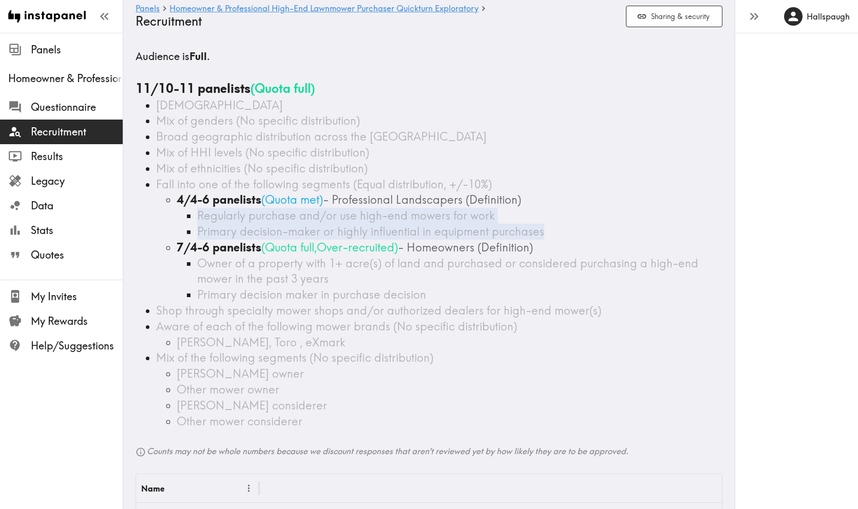
drag, startPoint x: 199, startPoint y: 214, endPoint x: 540, endPoint y: 230, distance: 341.7
click at [540, 230] on ul "Regularly purchase and/or use high-end mowers for work Primary decision-maker o…" at bounding box center [450, 224] width 546 height 32
copy ul "Regularly purchase and/or use high-end mowers for work Primary decision-maker o…"
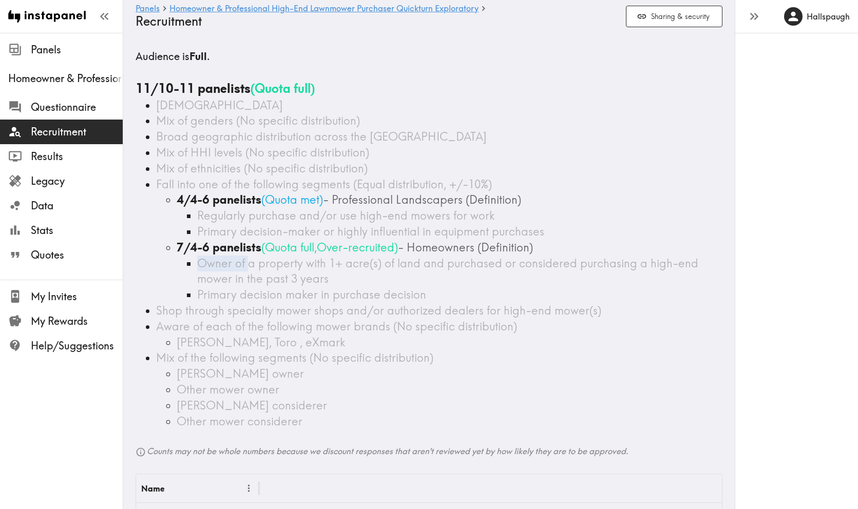
drag, startPoint x: 199, startPoint y: 263, endPoint x: 247, endPoint y: 263, distance: 48.2
click at [247, 263] on span "Owner of a property with 1+ acre(s) of land and purchased or considered purchas…" at bounding box center [447, 271] width 501 height 30
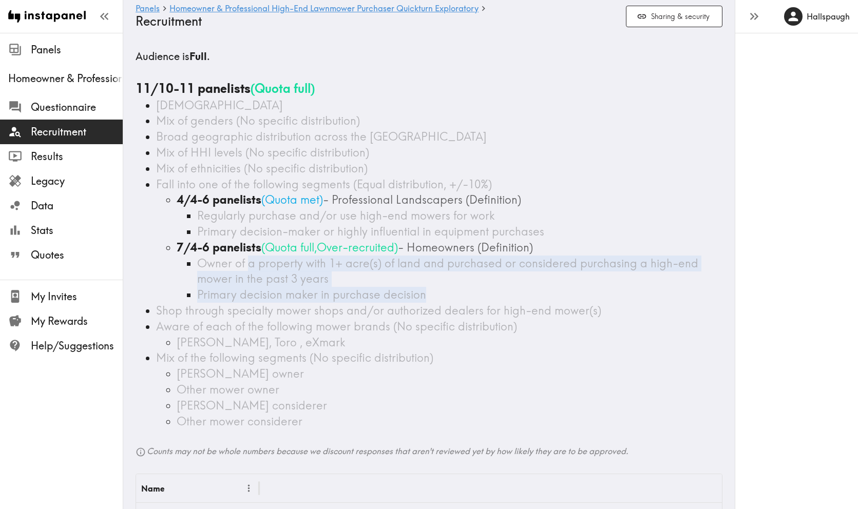
drag, startPoint x: 247, startPoint y: 264, endPoint x: 424, endPoint y: 292, distance: 178.7
click at [424, 292] on ul "Owner of a property with 1+ acre(s) of land and purchased or considered purchas…" at bounding box center [450, 279] width 546 height 47
copy ul "a property with 1+ acre(s) of land and purchased or considered purchasing a hig…"
